Goal: Task Accomplishment & Management: Manage account settings

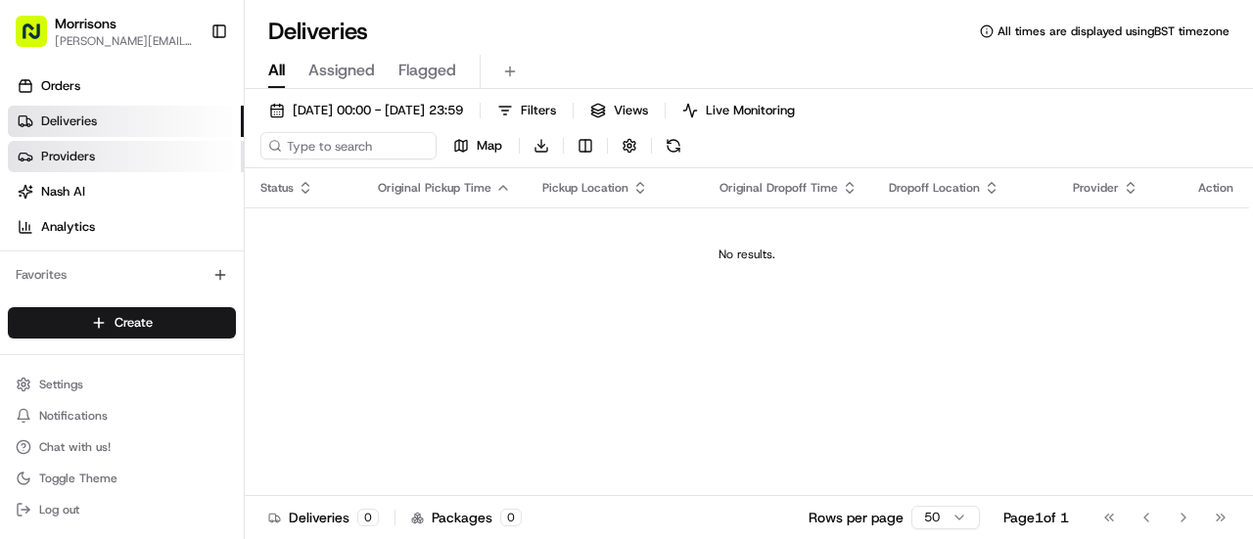
click at [104, 157] on link "Providers" at bounding box center [126, 156] width 236 height 31
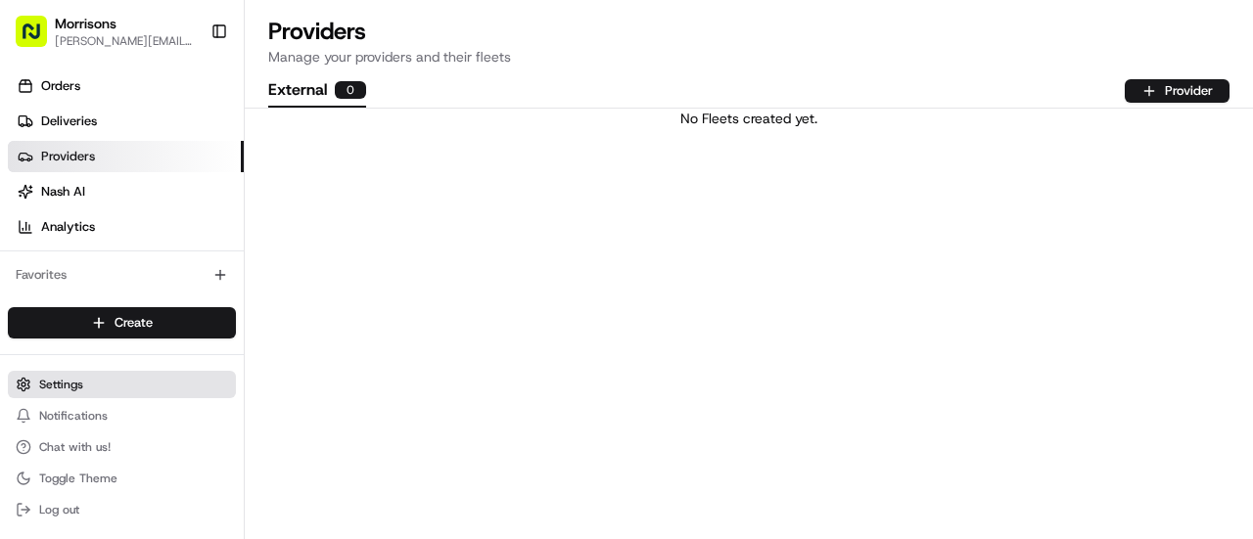
click at [61, 371] on button "Settings" at bounding box center [122, 384] width 228 height 27
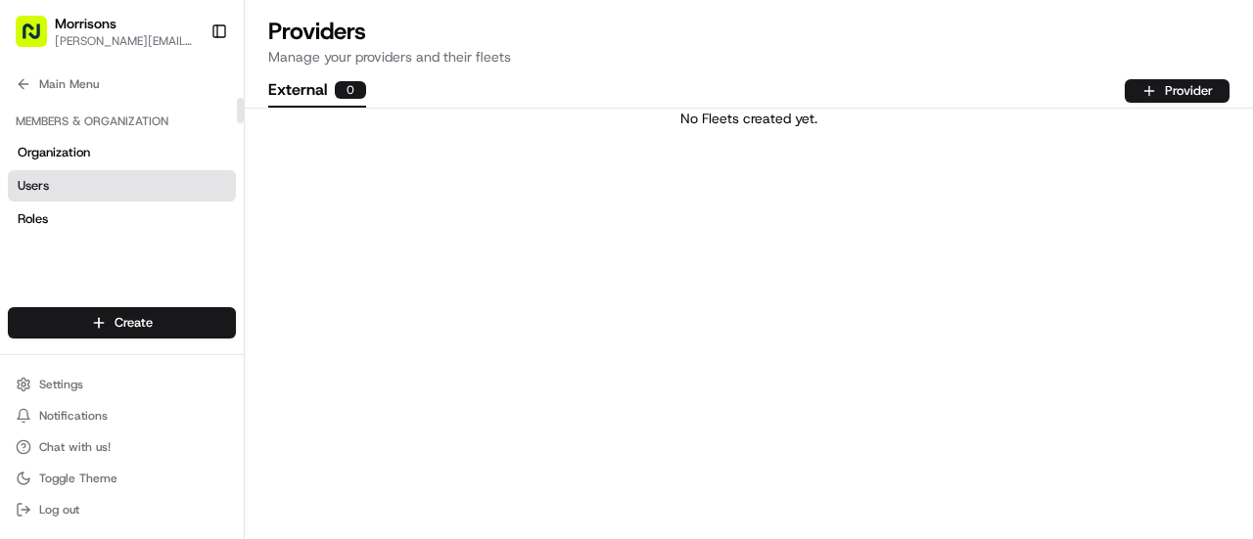
click at [52, 173] on link "Users" at bounding box center [122, 185] width 228 height 31
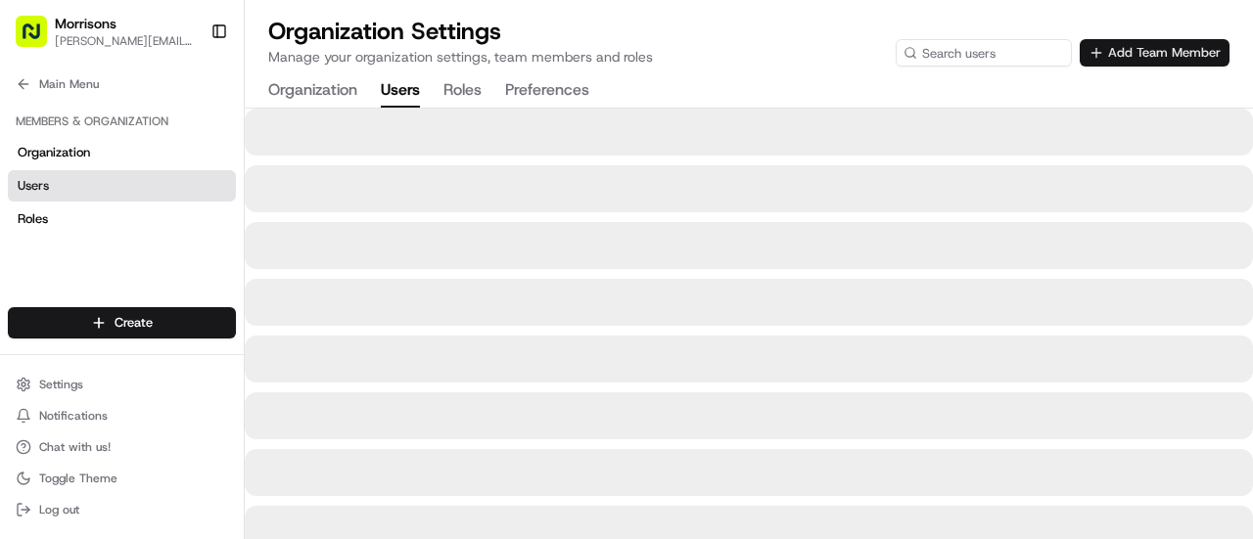
click at [1097, 54] on button "Add Team Member" at bounding box center [1154, 52] width 150 height 27
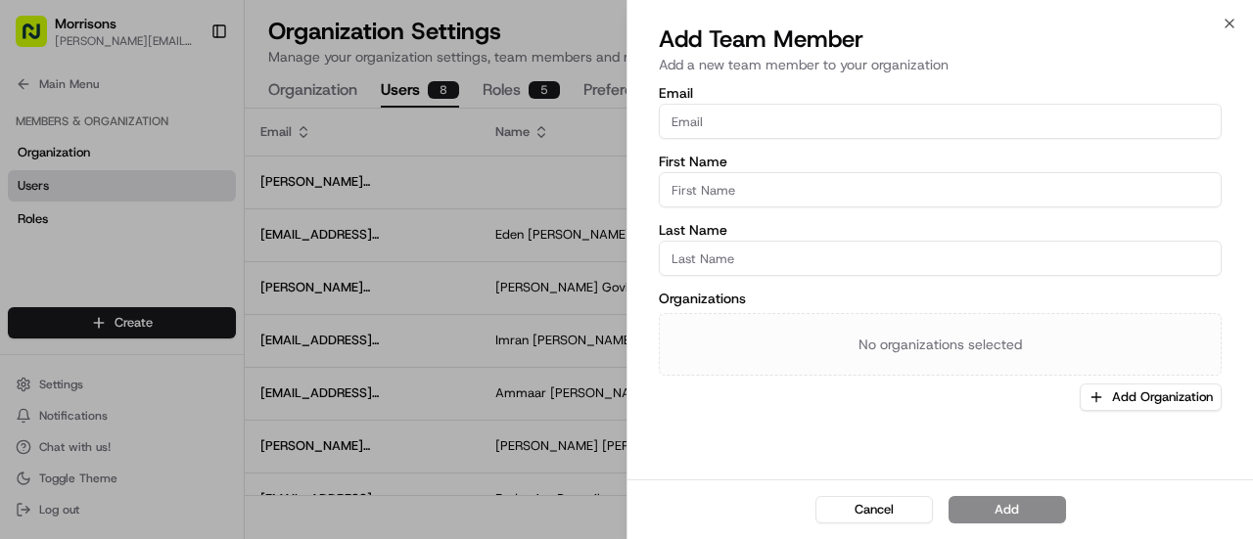
click at [705, 116] on input "Email" at bounding box center [940, 121] width 563 height 35
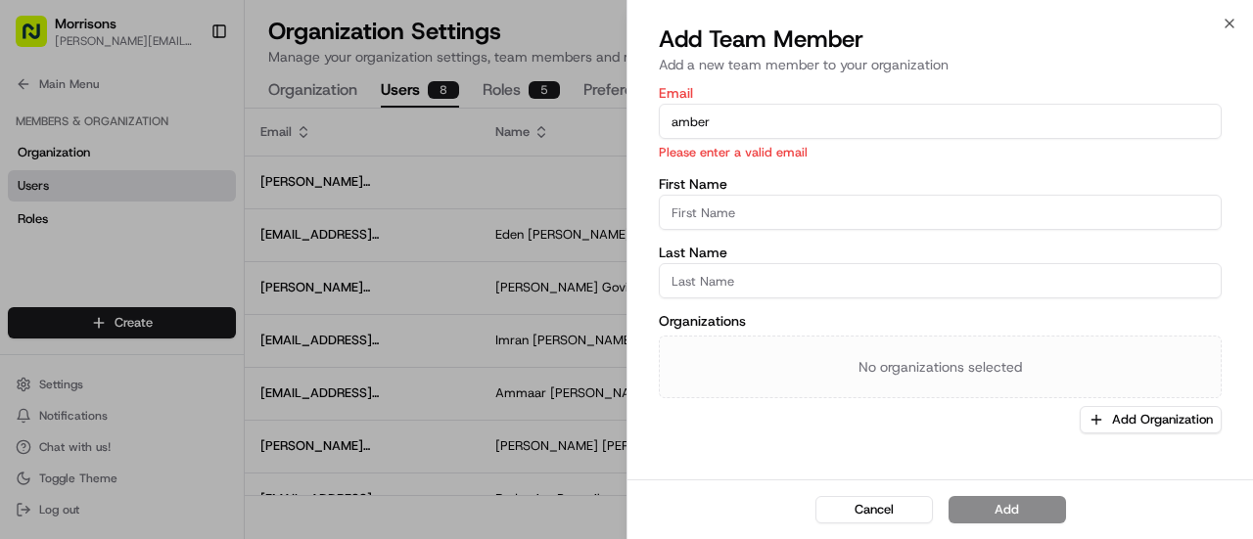
type input "[EMAIL_ADDRESS][DOMAIN_NAME]"
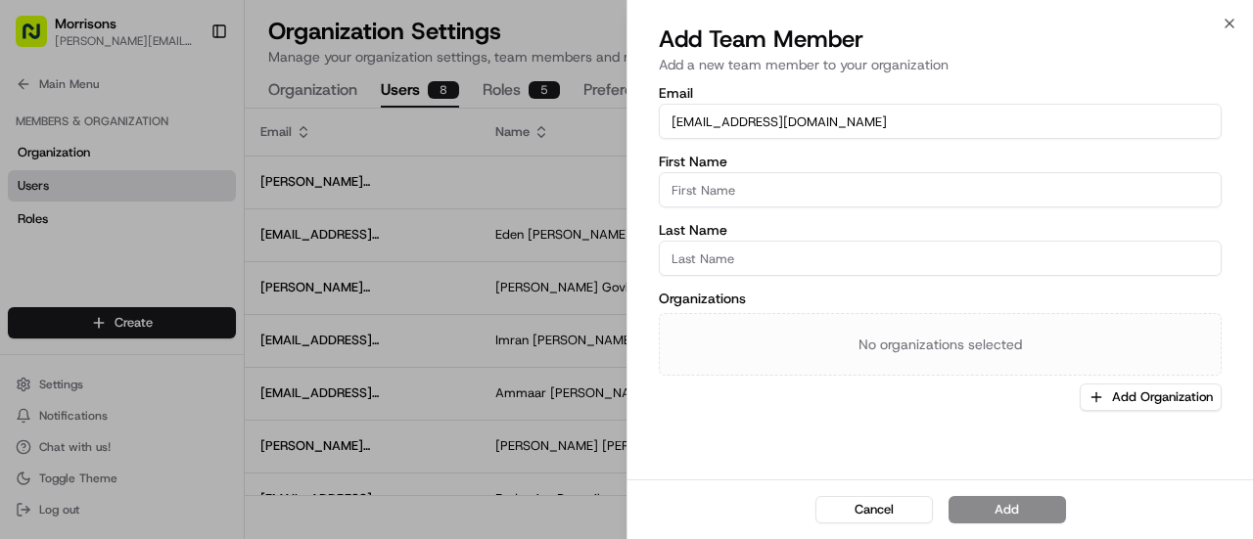
click at [747, 186] on input "First Name" at bounding box center [940, 189] width 563 height 35
type input "Amber"
click at [722, 259] on input "Last Name" at bounding box center [940, 258] width 563 height 35
type input "Swift"
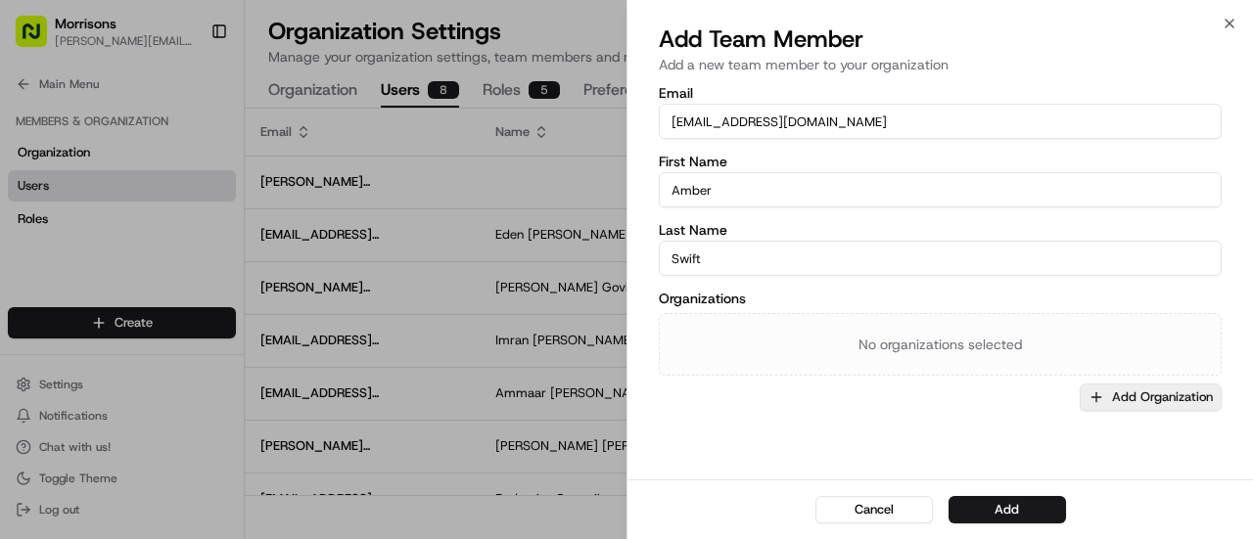
click at [1098, 398] on icon "button" at bounding box center [1096, 397] width 16 height 16
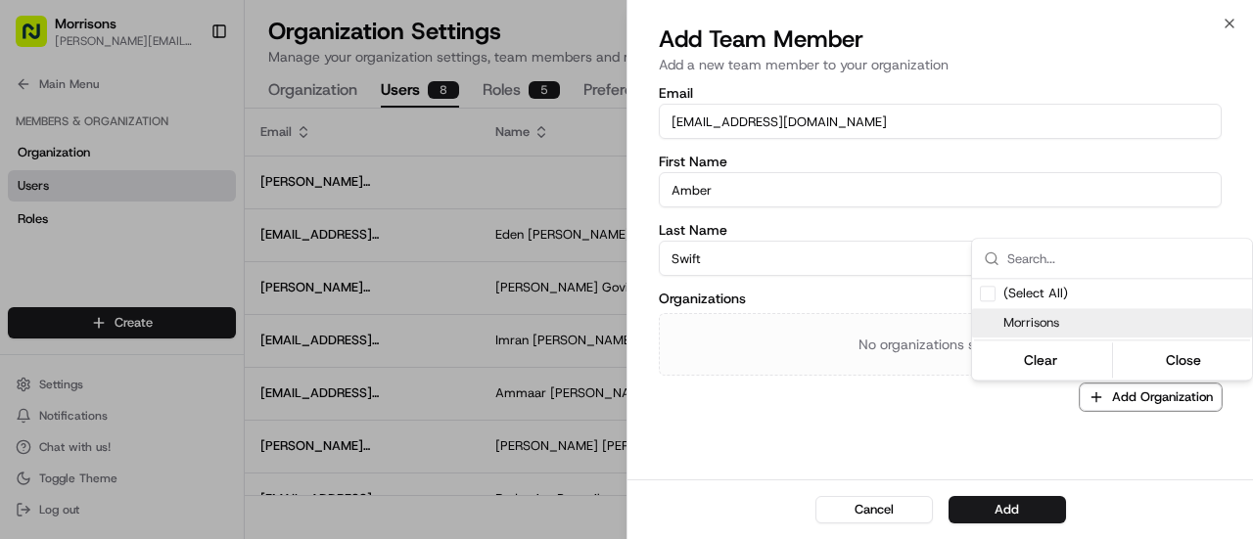
click at [1047, 321] on span "Morrisons" at bounding box center [1123, 323] width 241 height 18
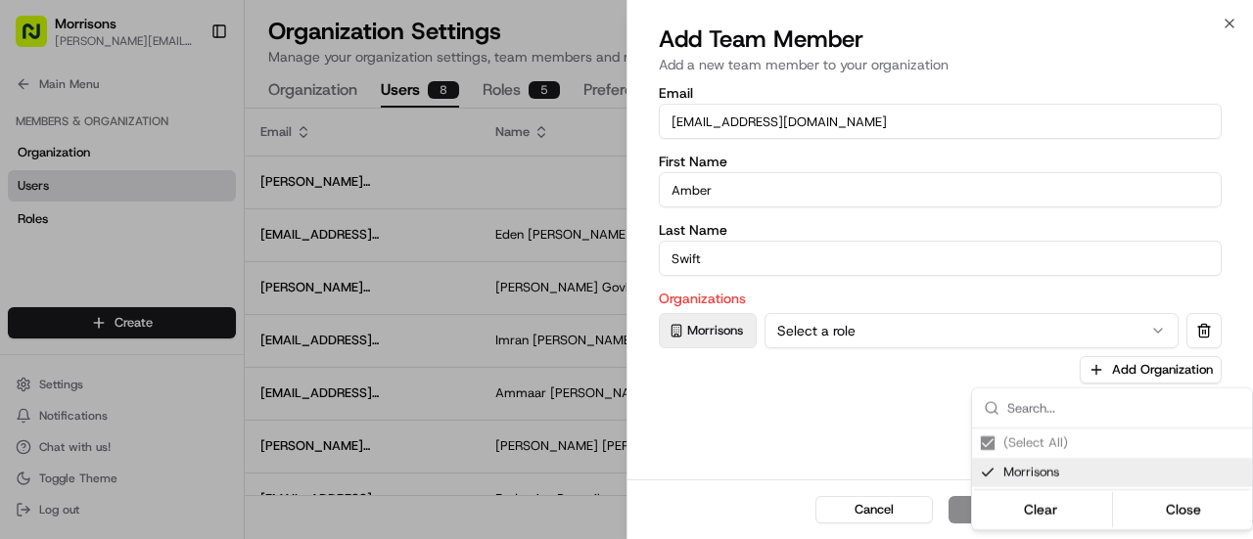
click at [1155, 328] on div at bounding box center [626, 269] width 1253 height 539
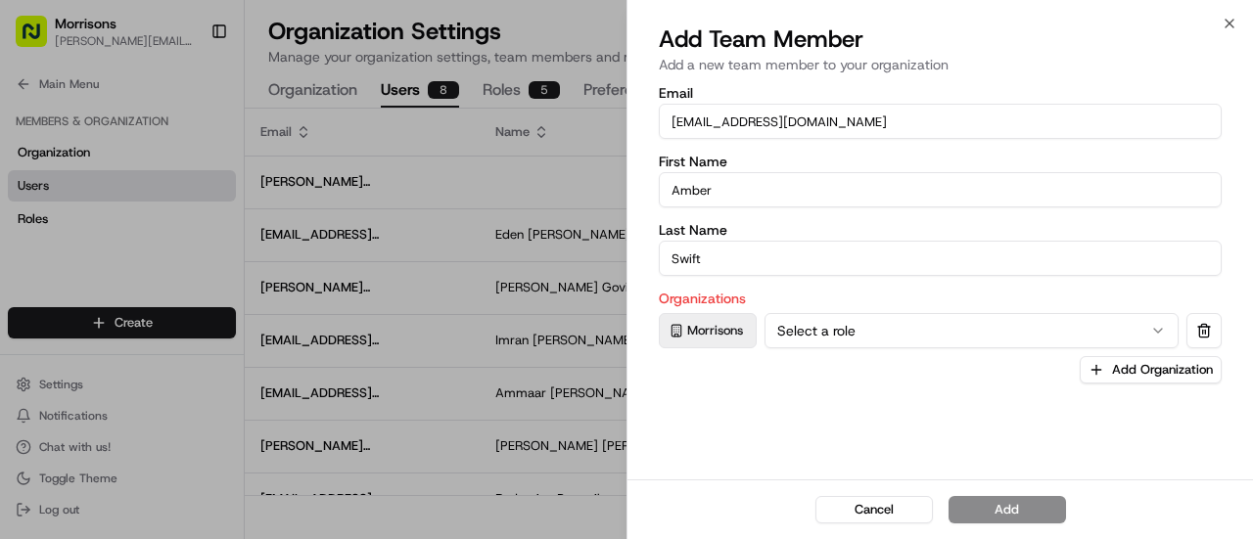
click at [1163, 328] on icon "button" at bounding box center [1158, 331] width 16 height 16
click at [996, 508] on button "Add" at bounding box center [1006, 509] width 117 height 27
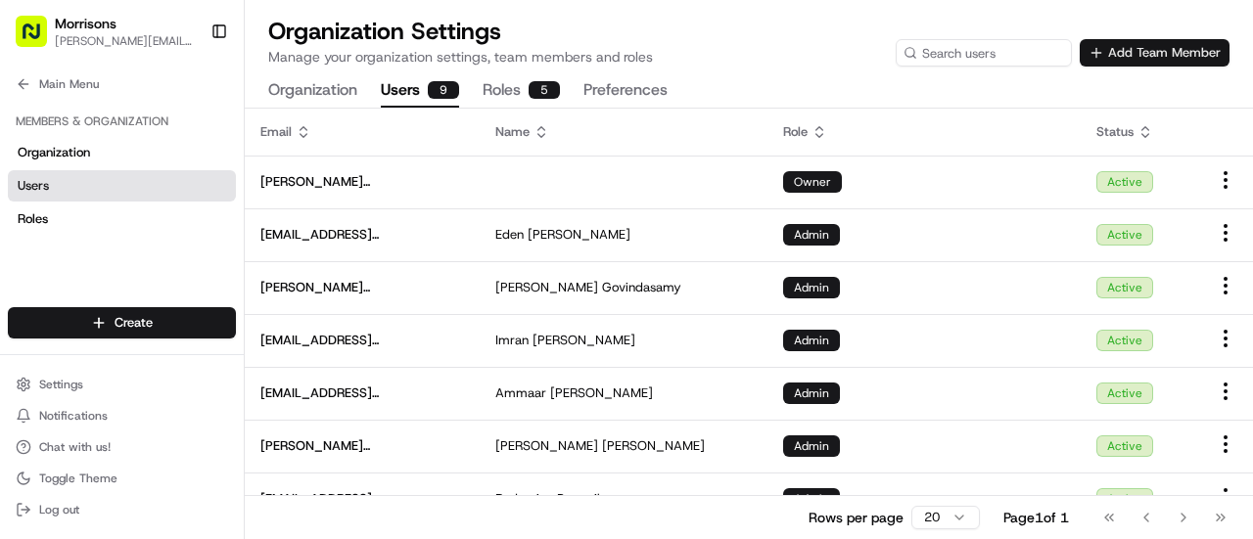
click at [1094, 51] on button "Add Team Member" at bounding box center [1154, 52] width 150 height 27
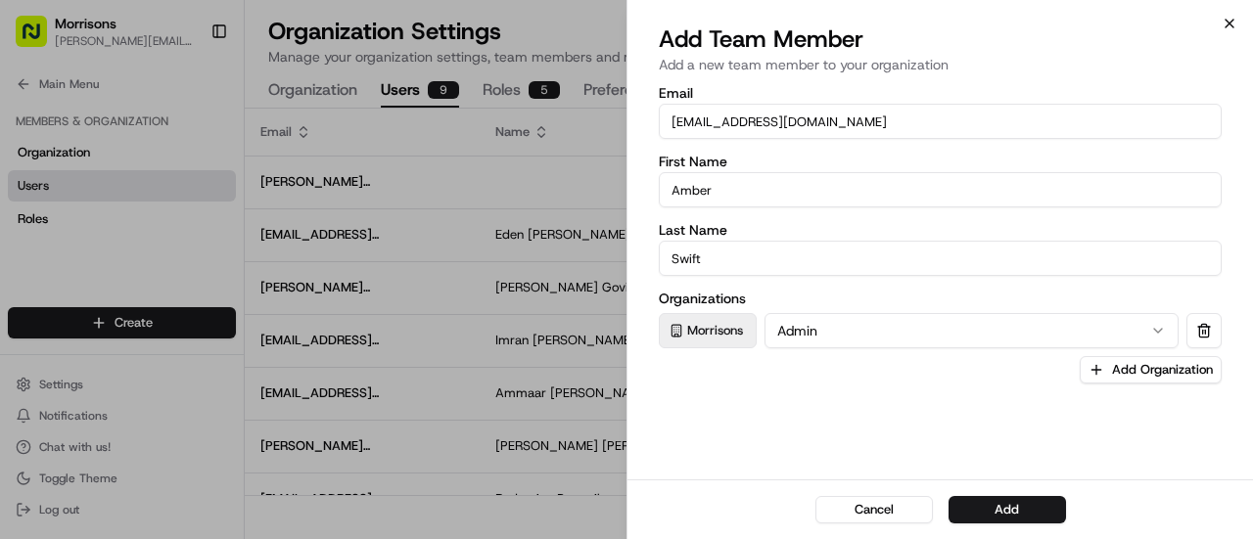
click at [1231, 21] on icon "button" at bounding box center [1229, 24] width 8 height 8
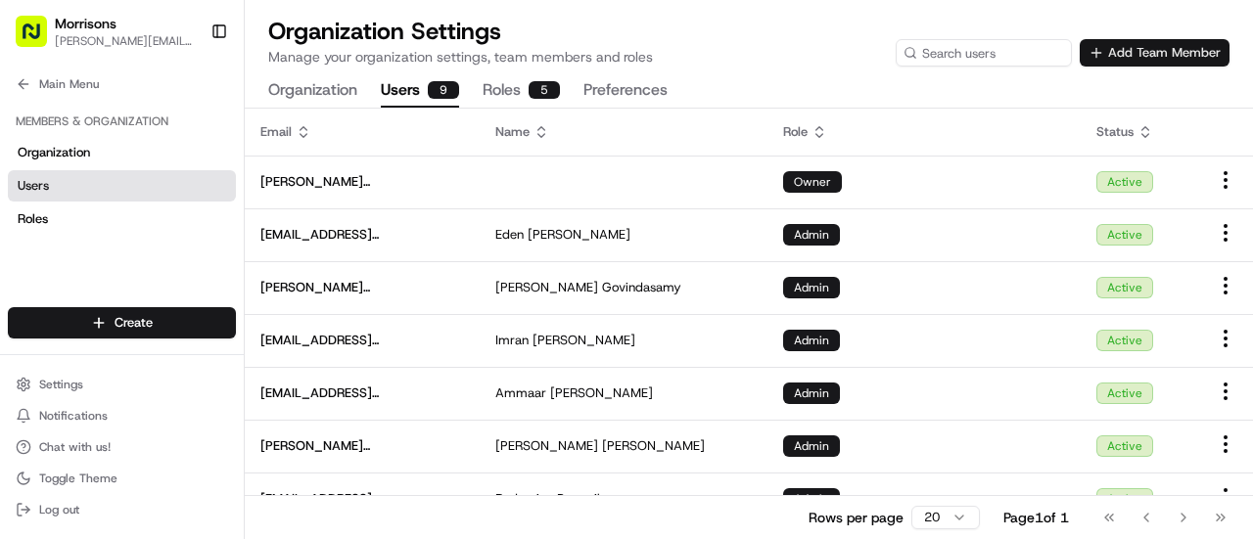
click at [1100, 44] on button "Add Team Member" at bounding box center [1154, 52] width 150 height 27
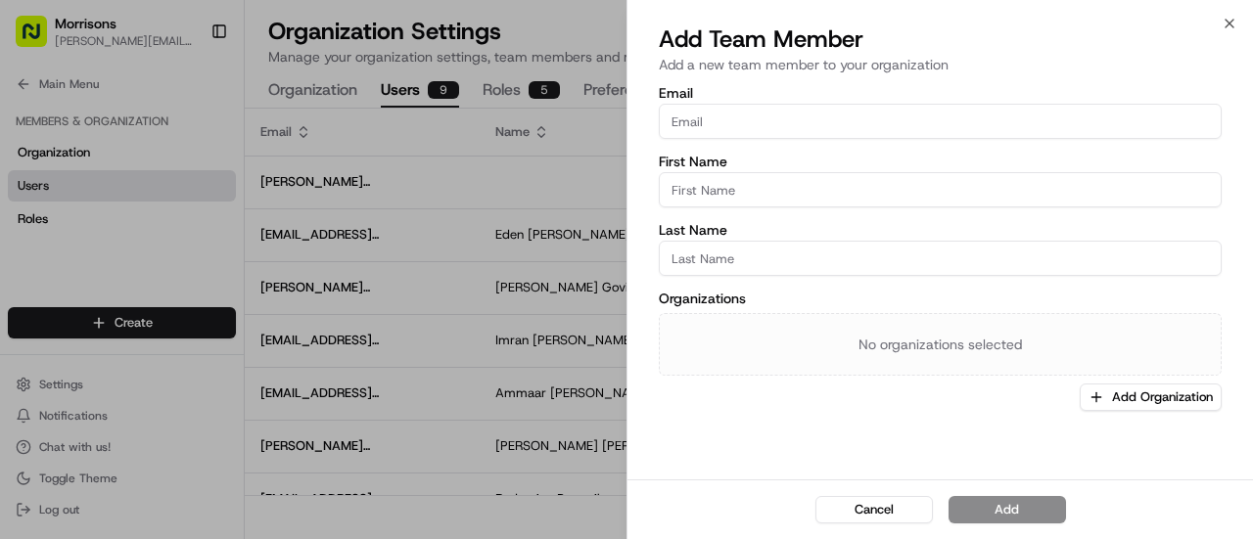
click at [732, 118] on input "Email" at bounding box center [940, 121] width 563 height 35
type input "[EMAIL_ADDRESS][PERSON_NAME][DOMAIN_NAME]"
click at [691, 185] on input "First Name" at bounding box center [940, 189] width 563 height 35
click at [675, 187] on input "gemma" at bounding box center [940, 189] width 563 height 35
type input "Gemma"
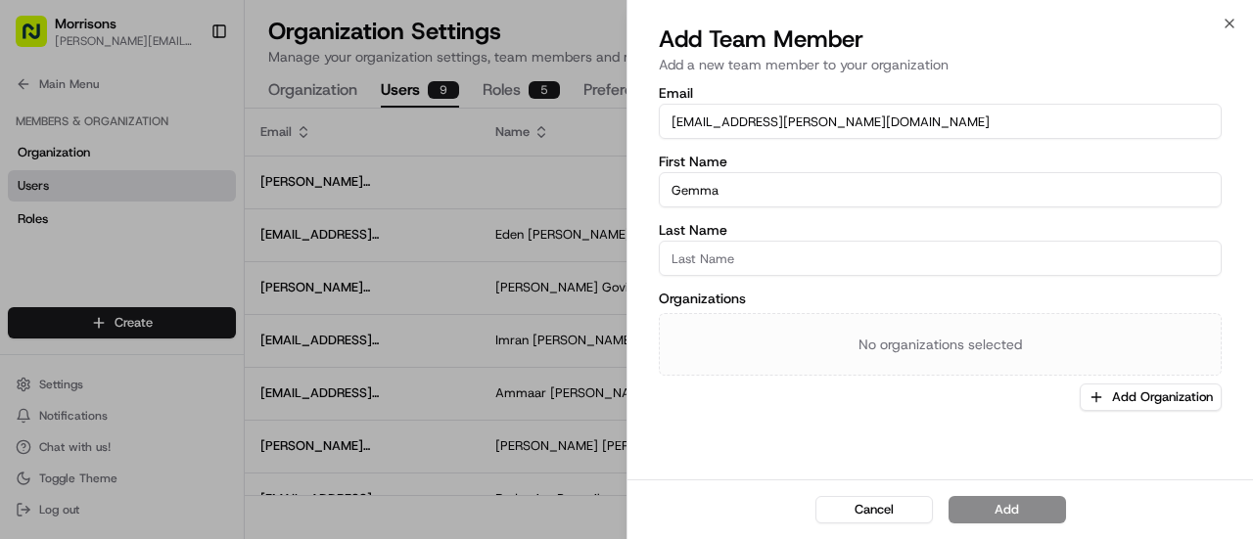
click at [683, 263] on input "Last Name" at bounding box center [940, 258] width 563 height 35
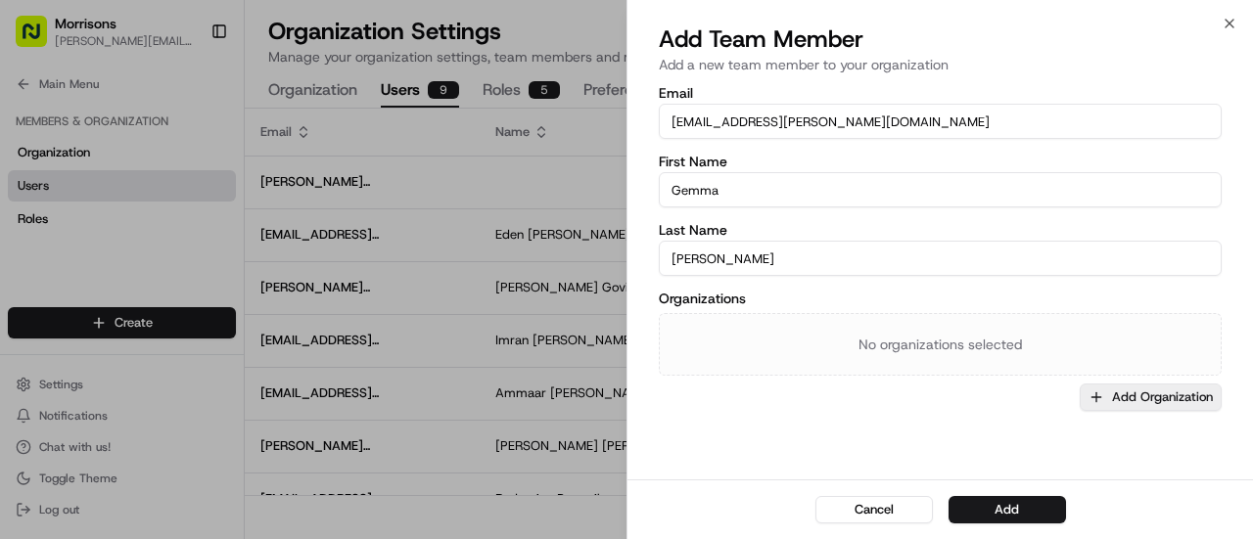
type input "[PERSON_NAME]"
click at [1096, 397] on icon "button" at bounding box center [1096, 396] width 0 height 9
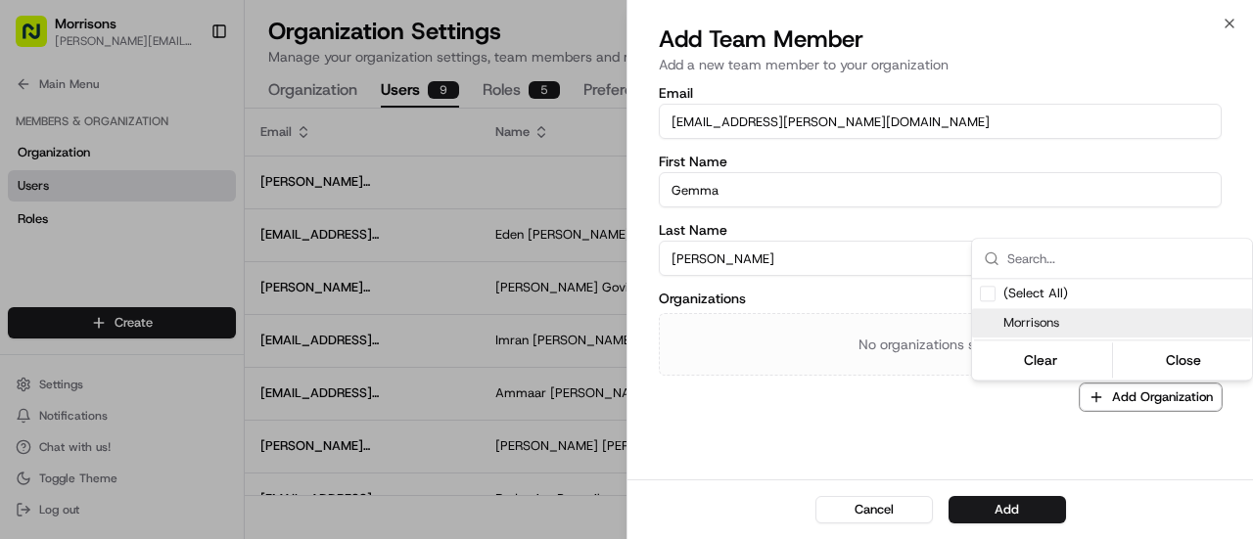
click at [1063, 320] on span "Morrisons" at bounding box center [1123, 323] width 241 height 18
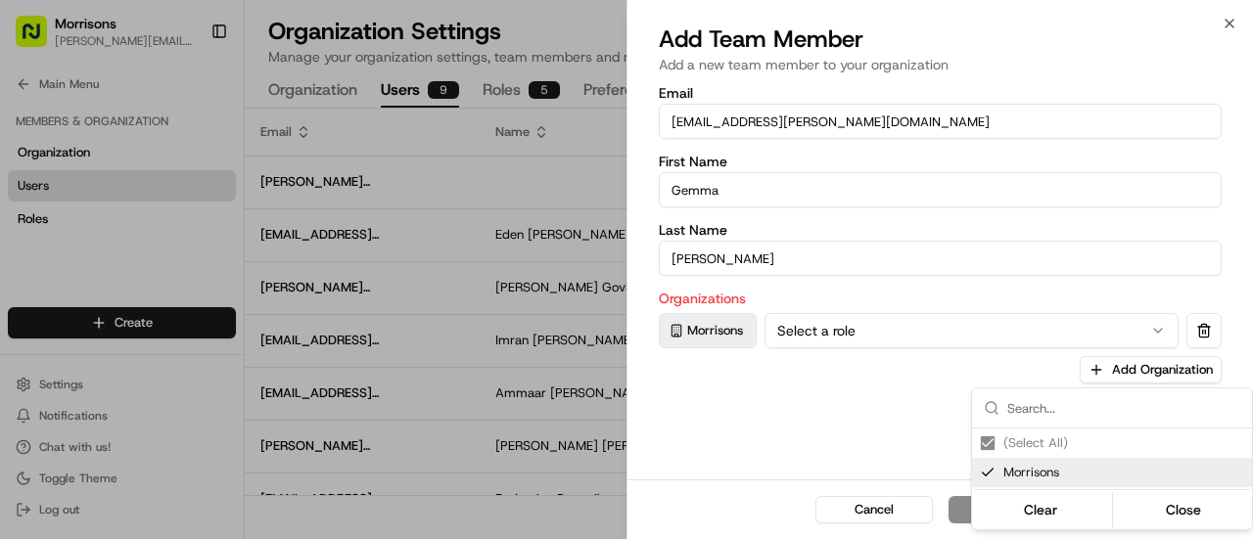
click at [843, 420] on div at bounding box center [626, 269] width 1253 height 539
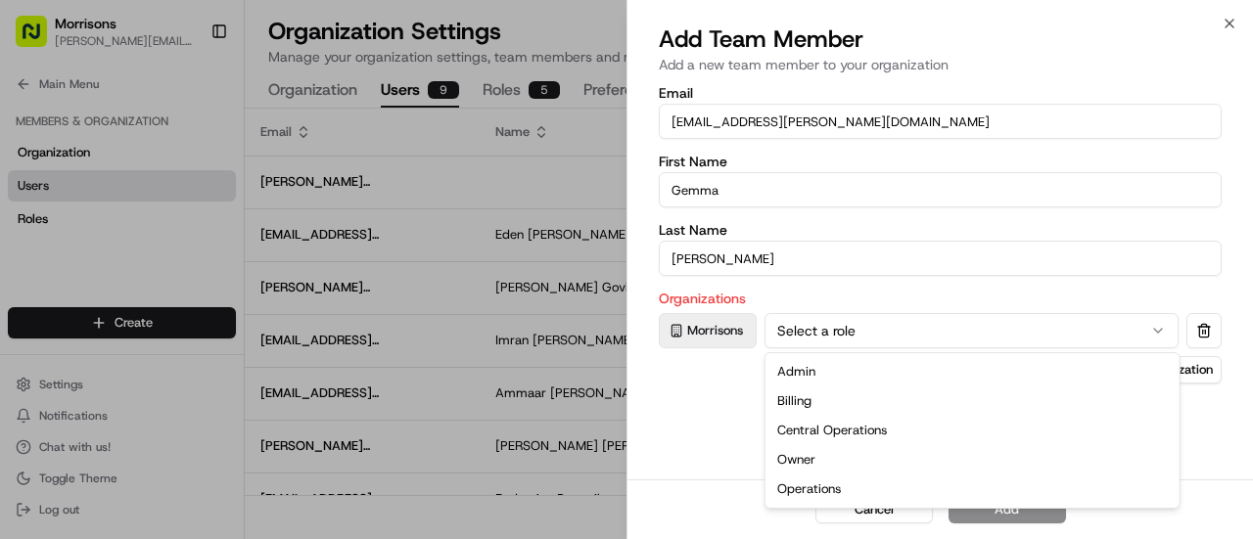
click at [1164, 318] on button "Select a role" at bounding box center [971, 330] width 414 height 35
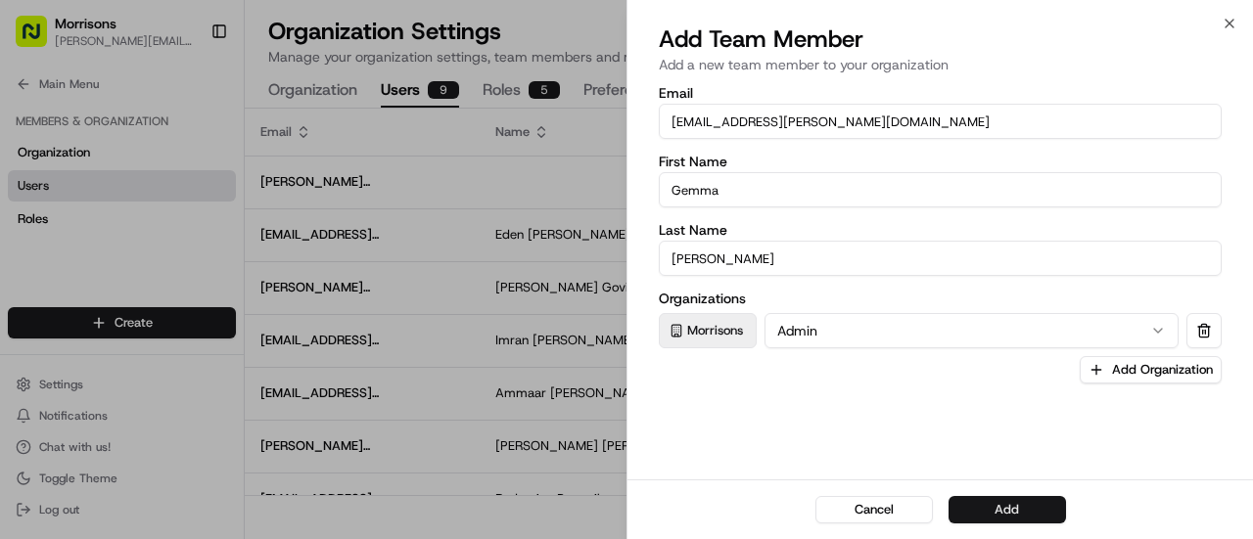
click at [988, 508] on button "Add" at bounding box center [1006, 509] width 117 height 27
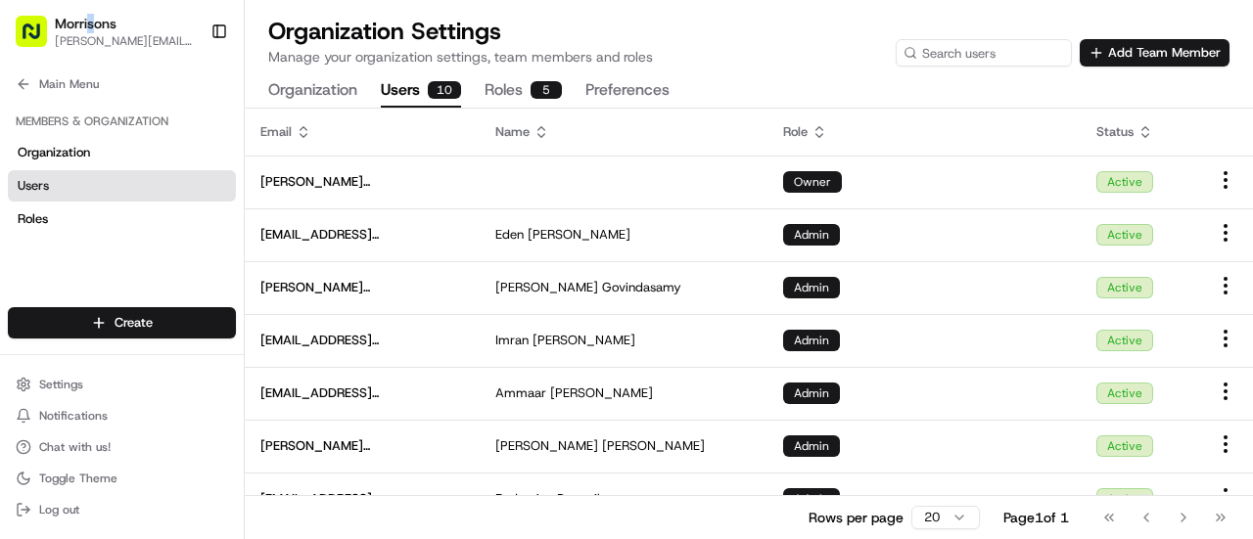
click at [90, 19] on span "Morrisons" at bounding box center [86, 24] width 62 height 20
click at [28, 82] on icon at bounding box center [24, 84] width 16 height 16
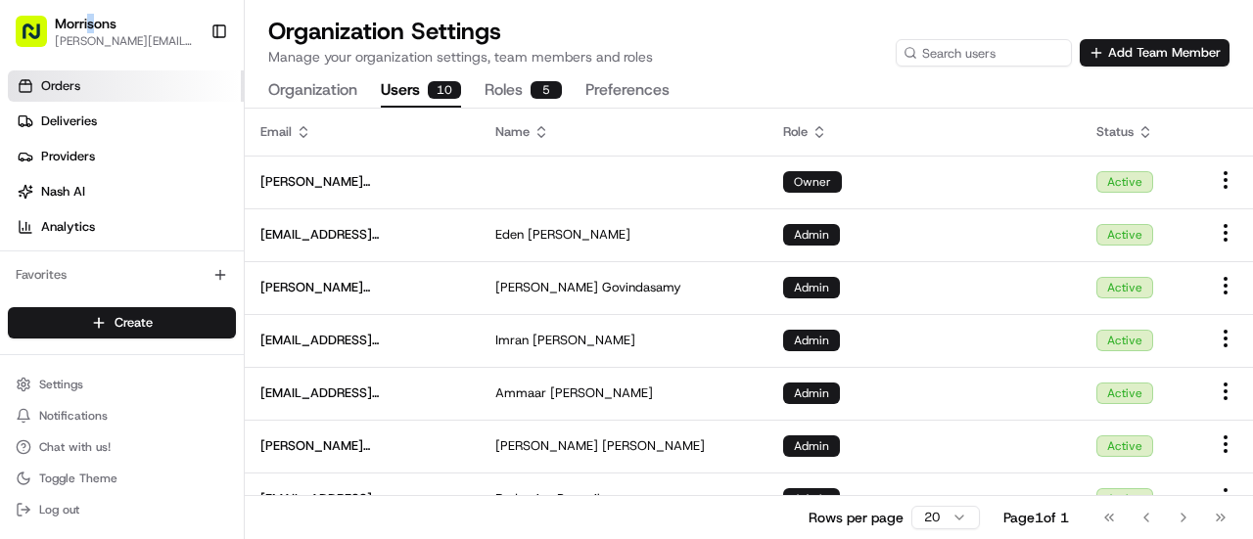
click at [158, 89] on link "Orders" at bounding box center [126, 85] width 236 height 31
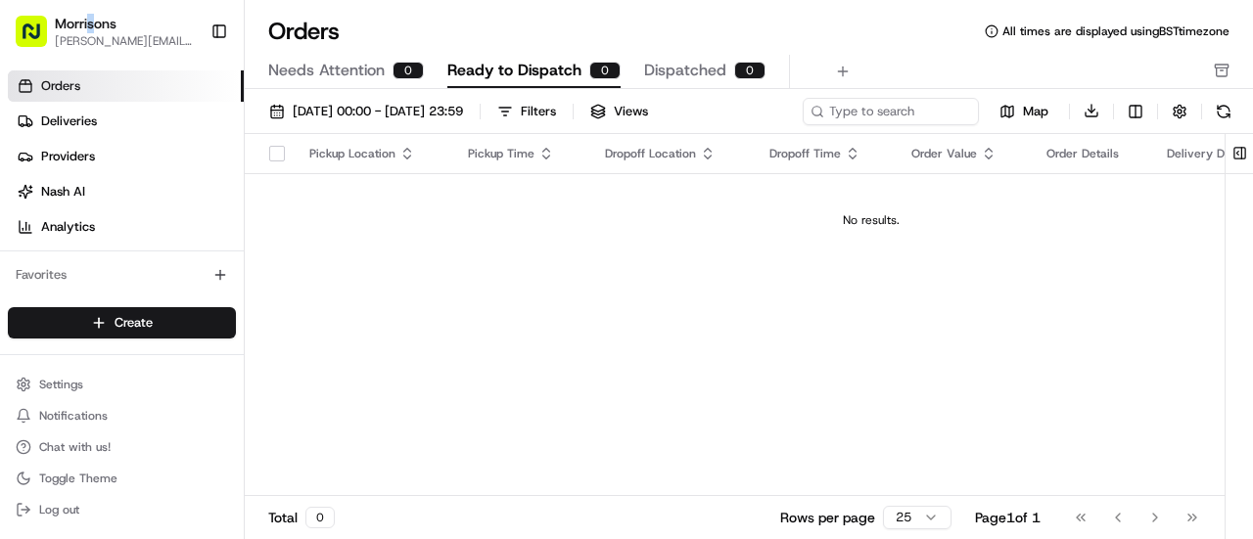
click at [217, 33] on button "Toggle Sidebar" at bounding box center [219, 31] width 33 height 33
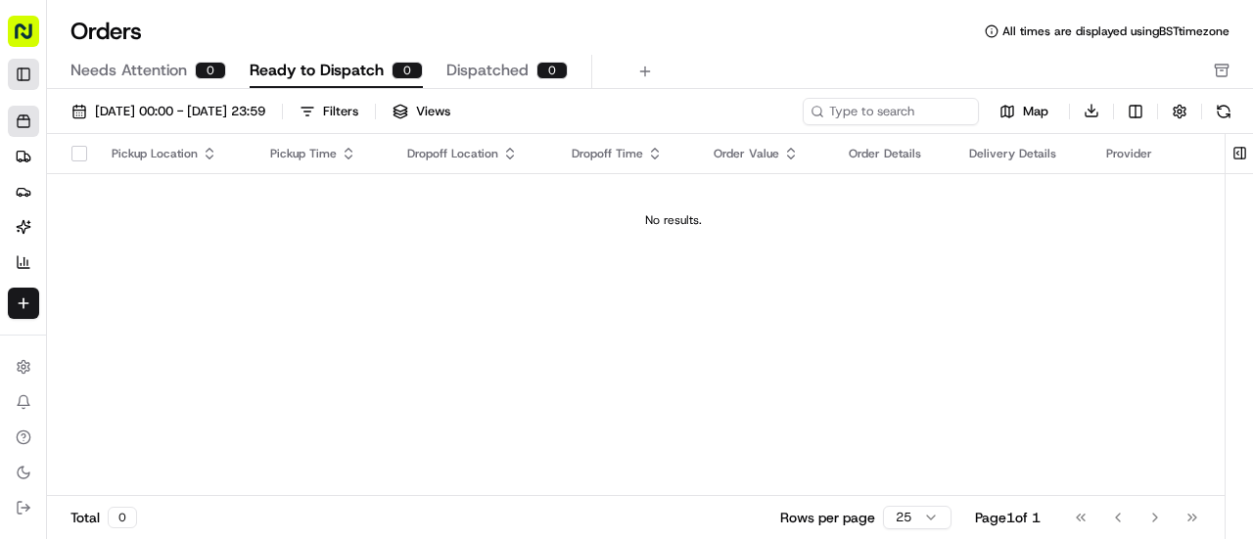
click at [20, 73] on button "Toggle Sidebar" at bounding box center [23, 74] width 31 height 31
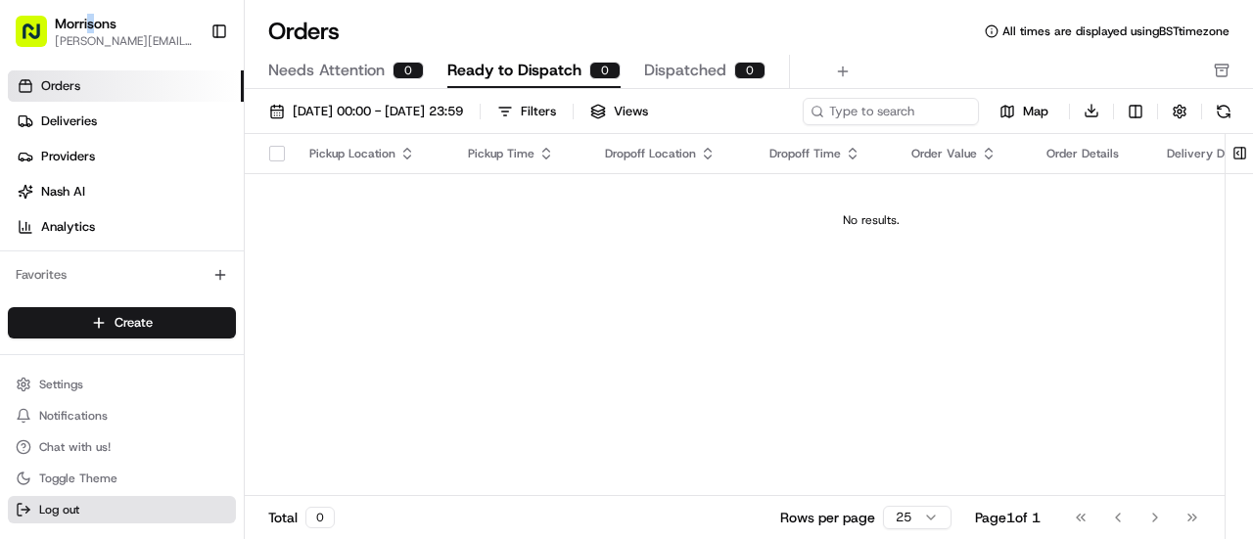
click at [63, 503] on span "Log out" at bounding box center [59, 510] width 40 height 16
